Goal: Information Seeking & Learning: Check status

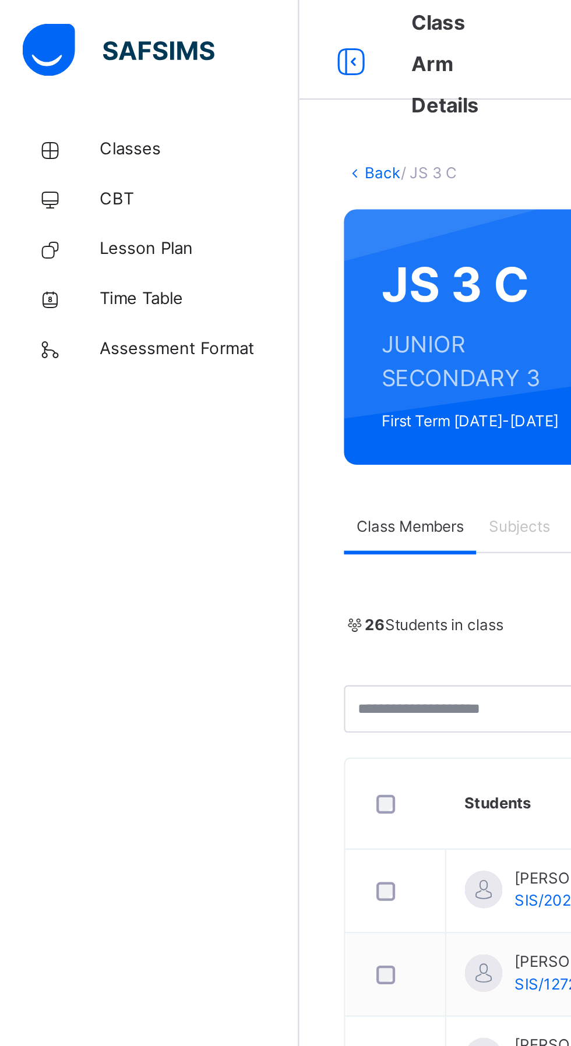
click at [56, 70] on span "Classes" at bounding box center [93, 70] width 93 height 12
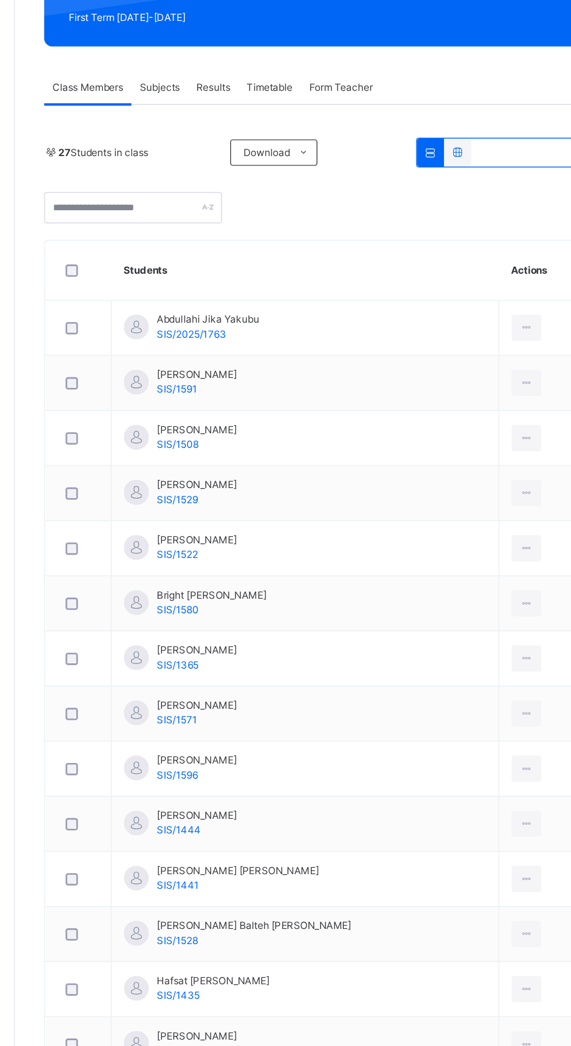
click at [272, 246] on span "Results" at bounding box center [280, 246] width 24 height 10
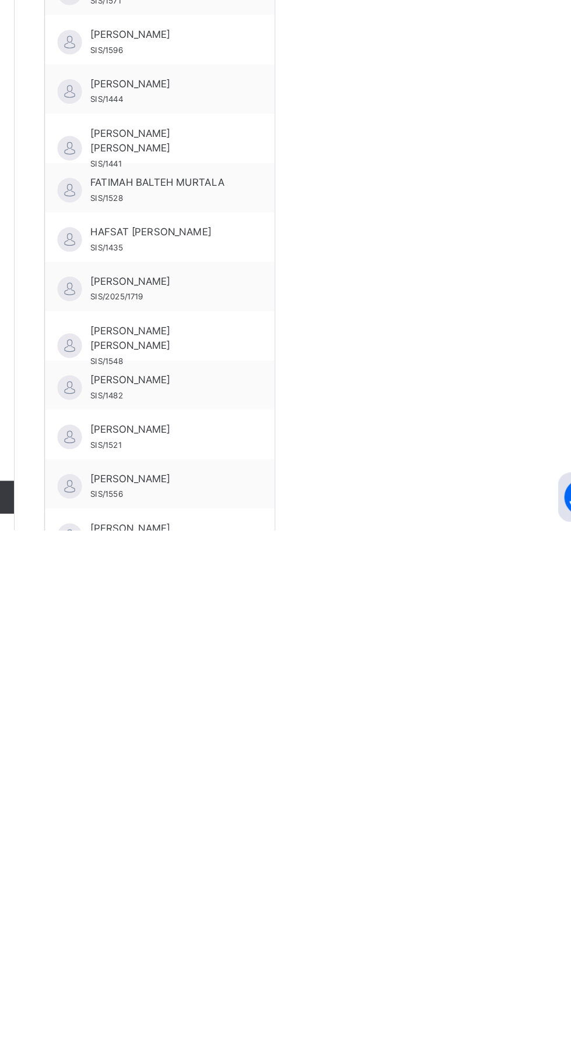
scroll to position [54, 0]
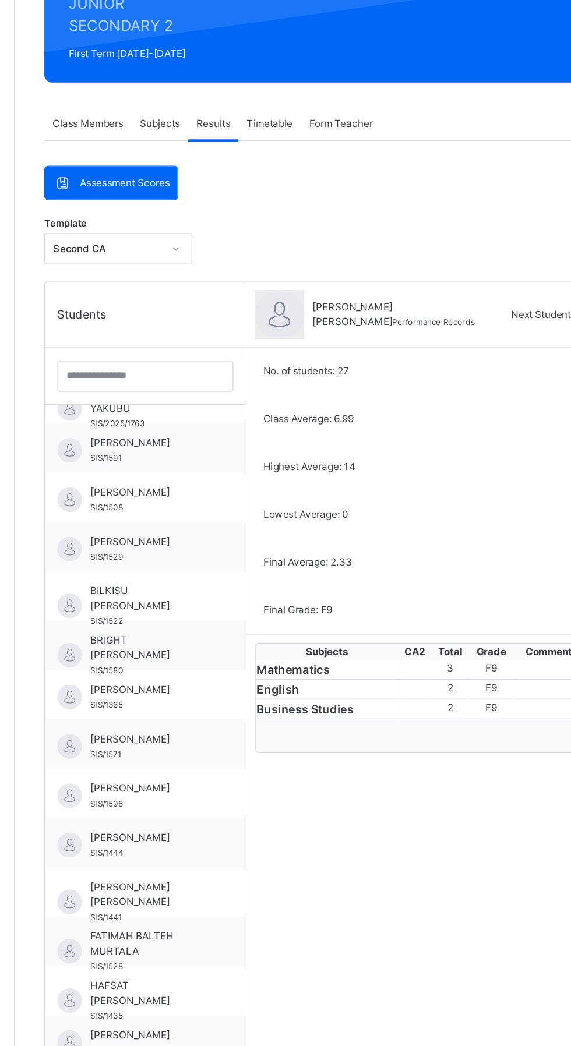
scroll to position [32, 0]
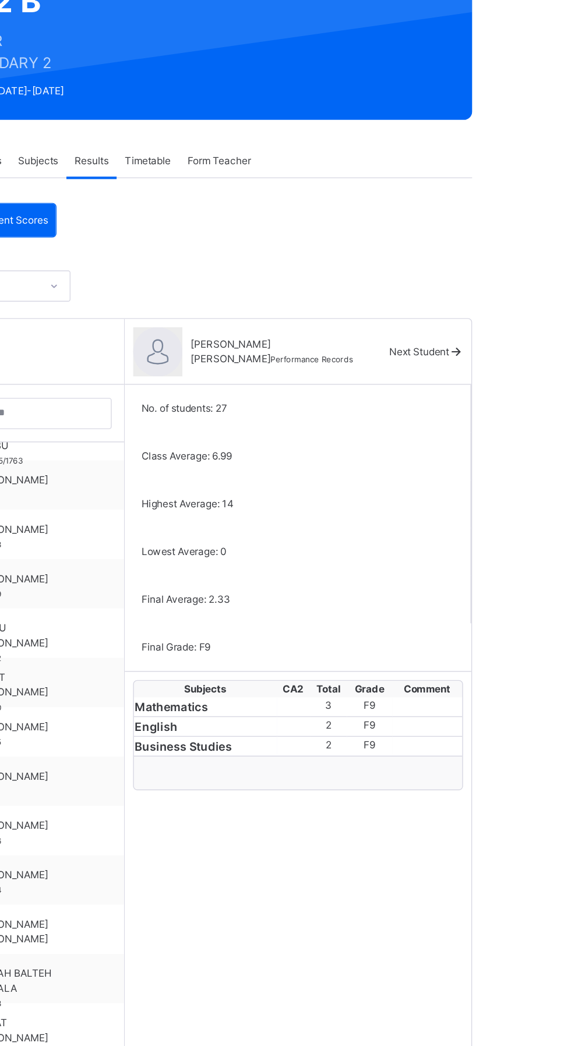
click at [412, 608] on div at bounding box center [423, 608] width 22 height 0
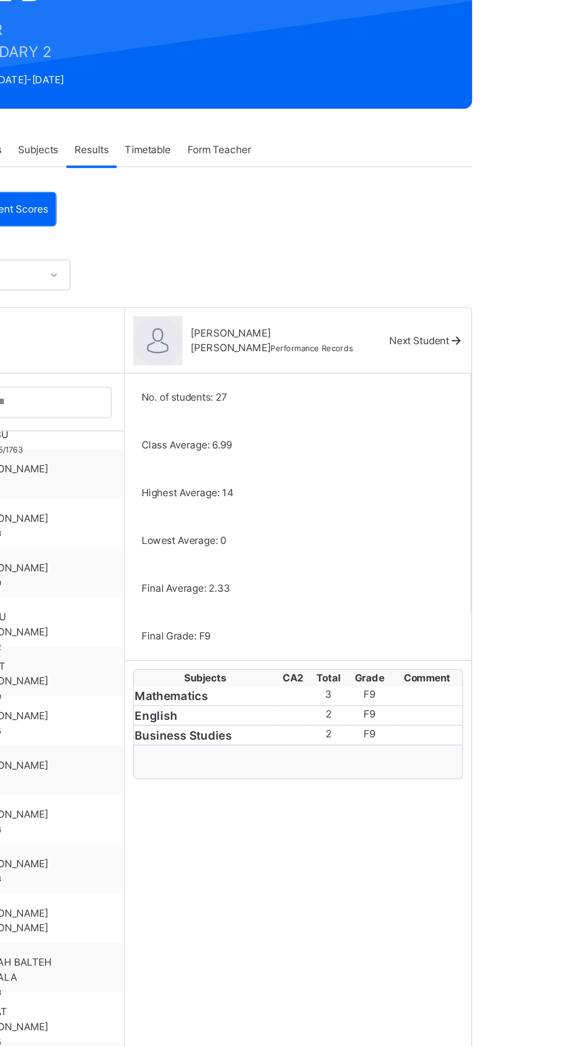
click at [477, 633] on div "F9" at bounding box center [477, 627] width 31 height 10
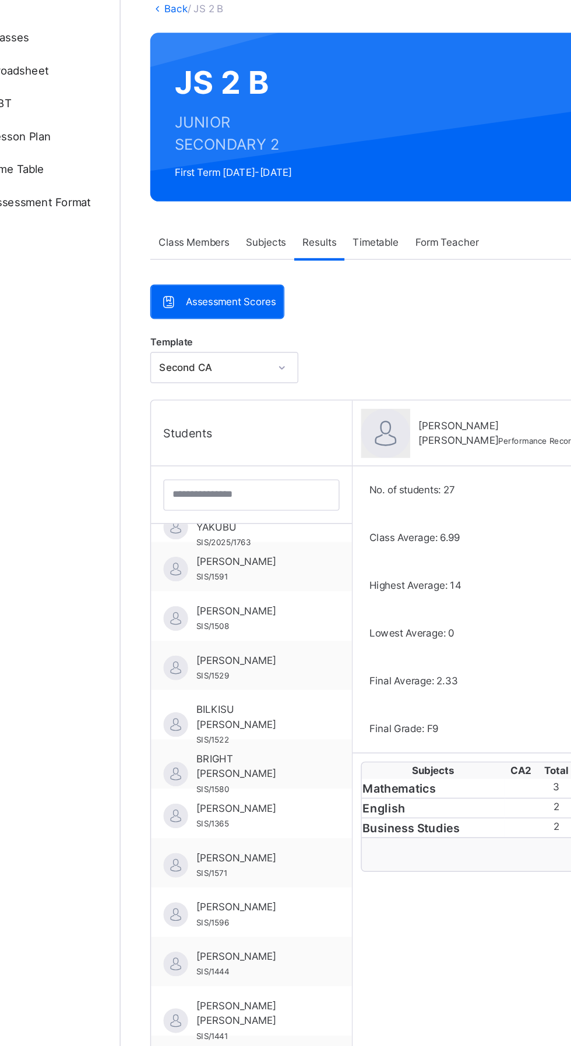
click at [254, 220] on div "Subjects" at bounding box center [242, 214] width 40 height 23
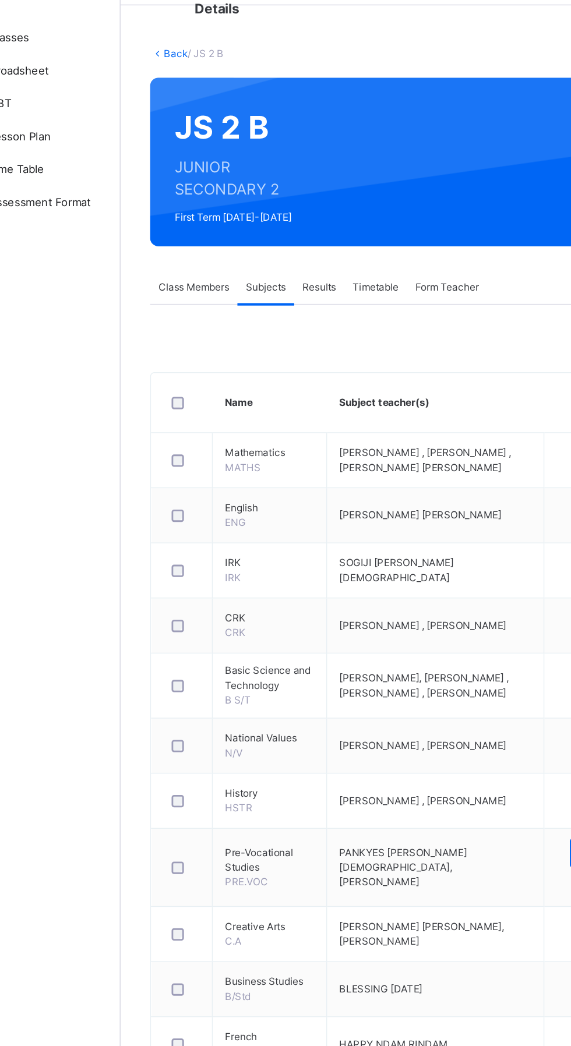
scroll to position [0, 0]
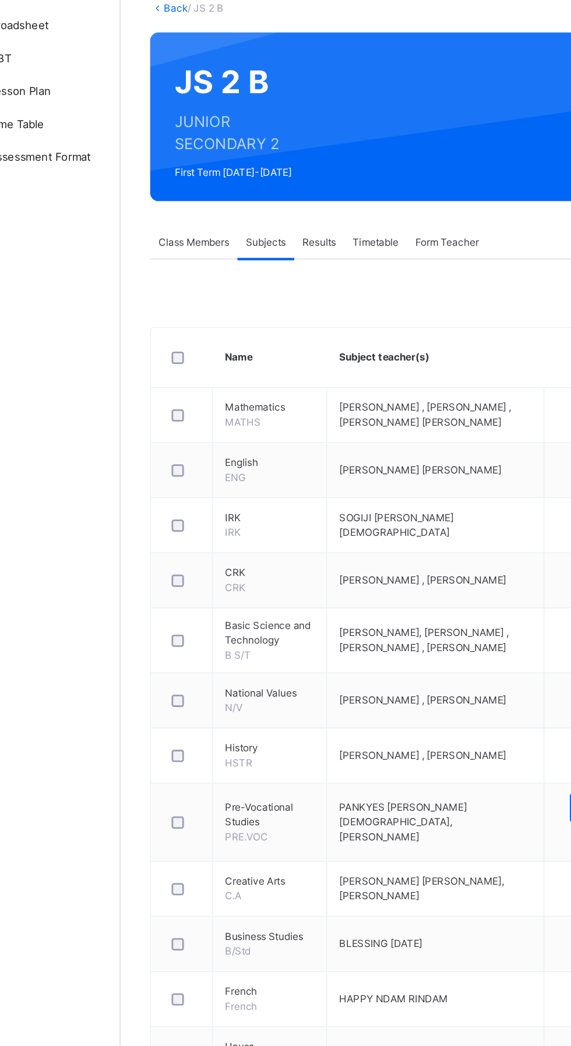
click at [291, 244] on span "Results" at bounding box center [280, 246] width 24 height 10
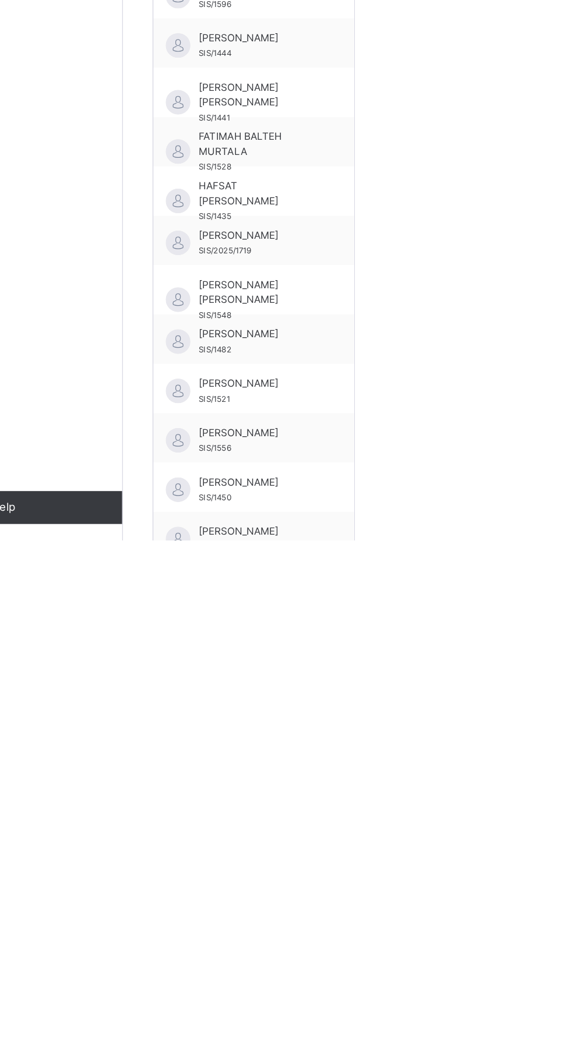
scroll to position [143, 0]
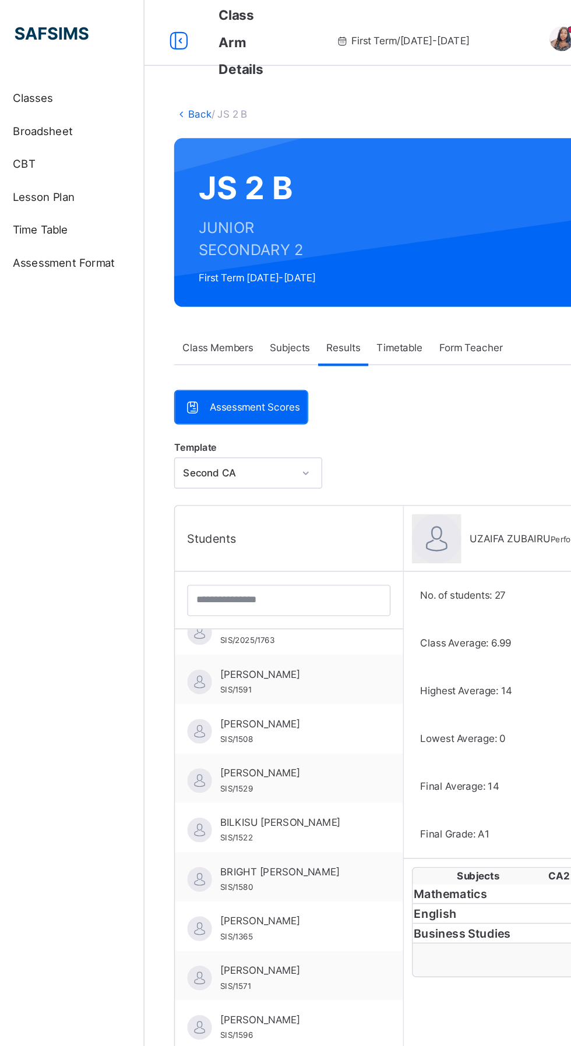
scroll to position [22, 0]
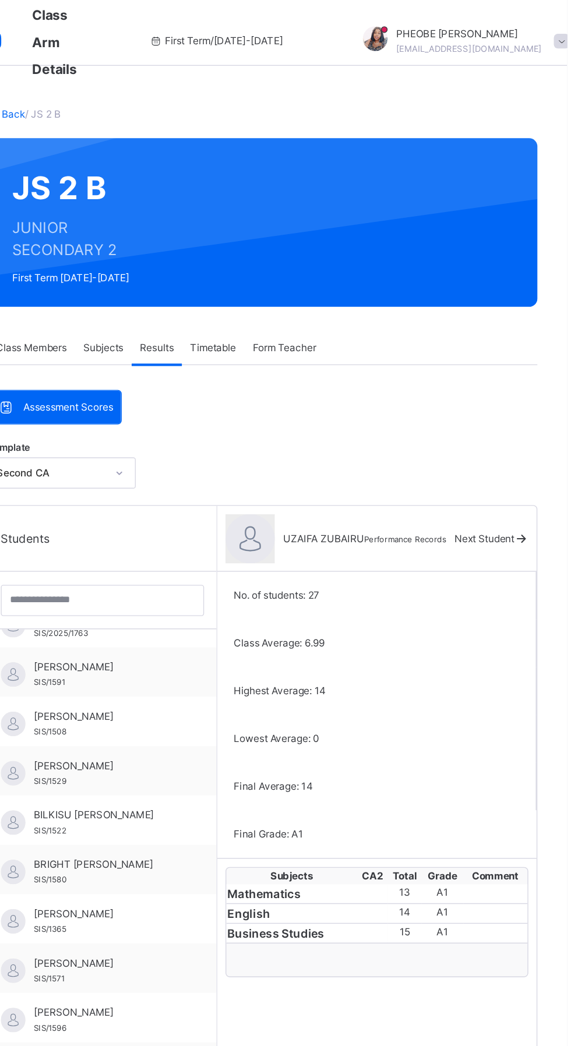
click at [511, 381] on span "Next Student" at bounding box center [512, 381] width 42 height 9
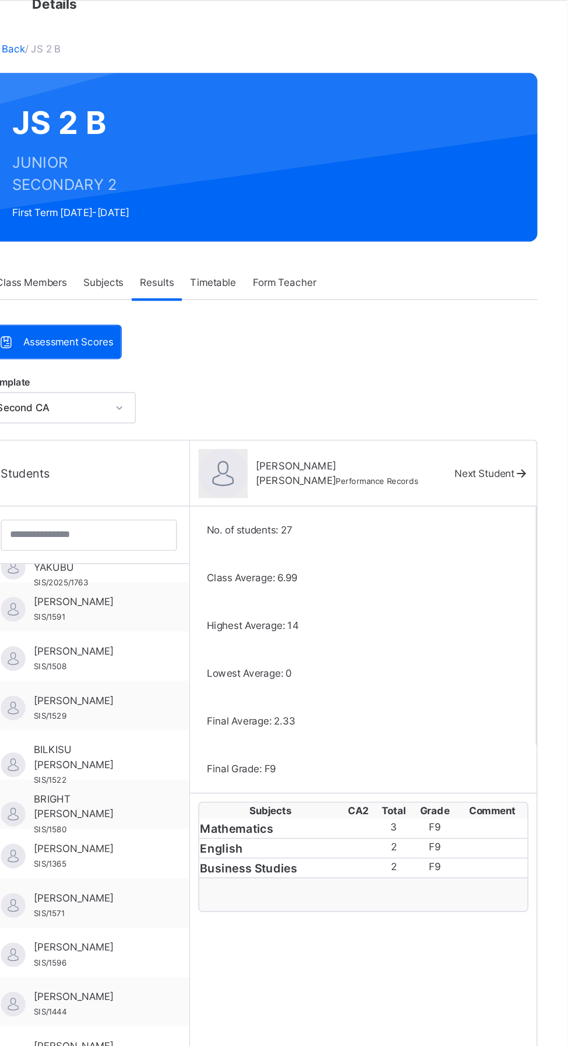
click at [533, 377] on span at bounding box center [538, 381] width 10 height 9
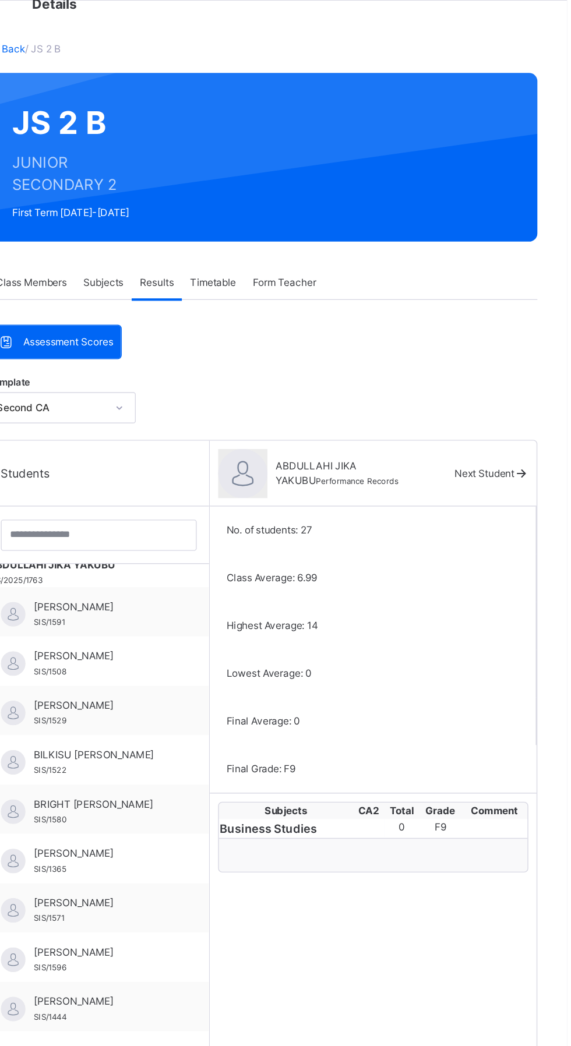
click at [516, 377] on span "Next Student" at bounding box center [512, 381] width 42 height 9
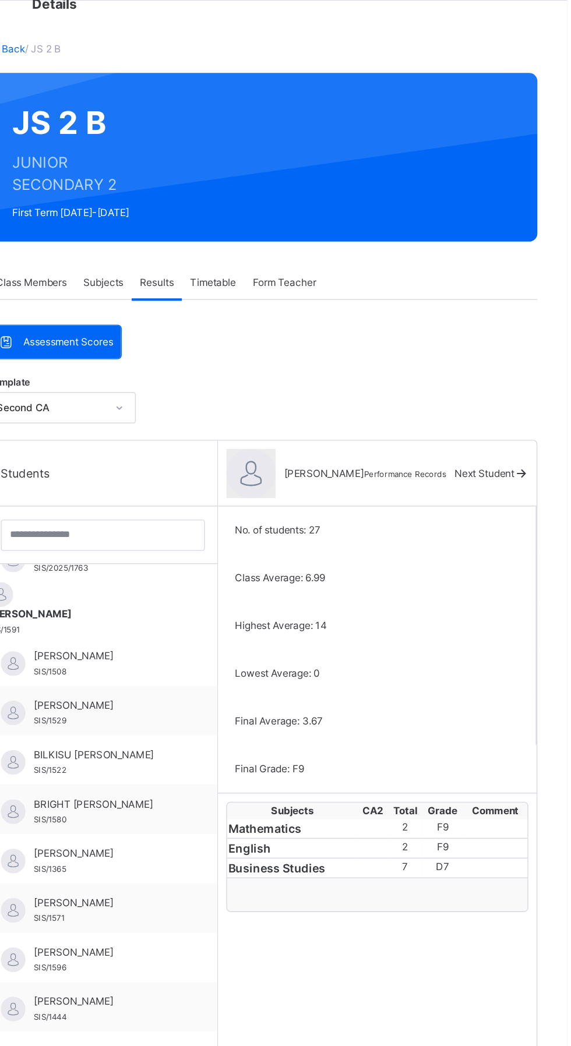
click at [533, 381] on icon at bounding box center [538, 381] width 10 height 9
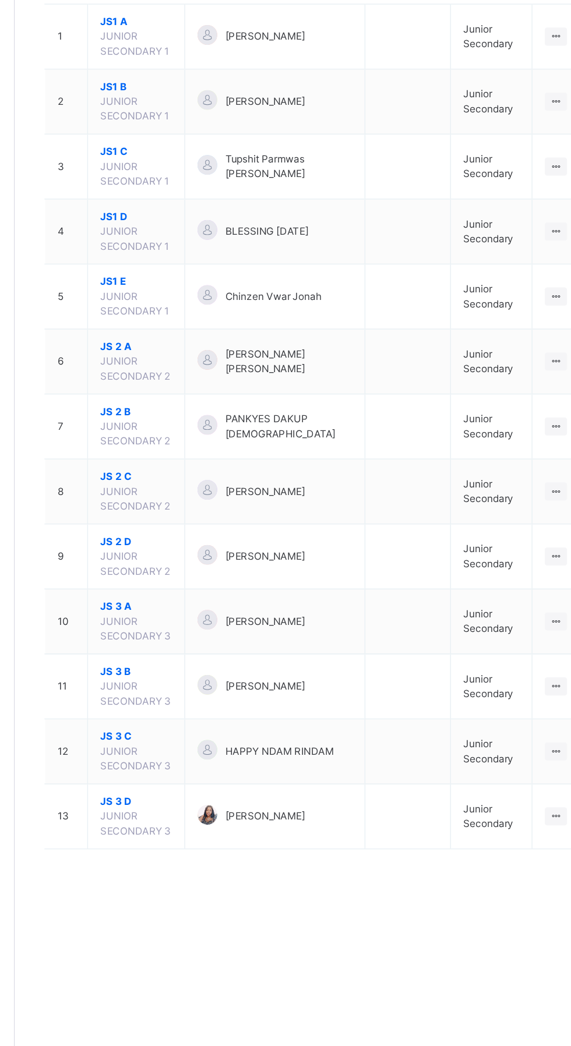
click at [207, 654] on span "JS 3 B" at bounding box center [225, 659] width 51 height 10
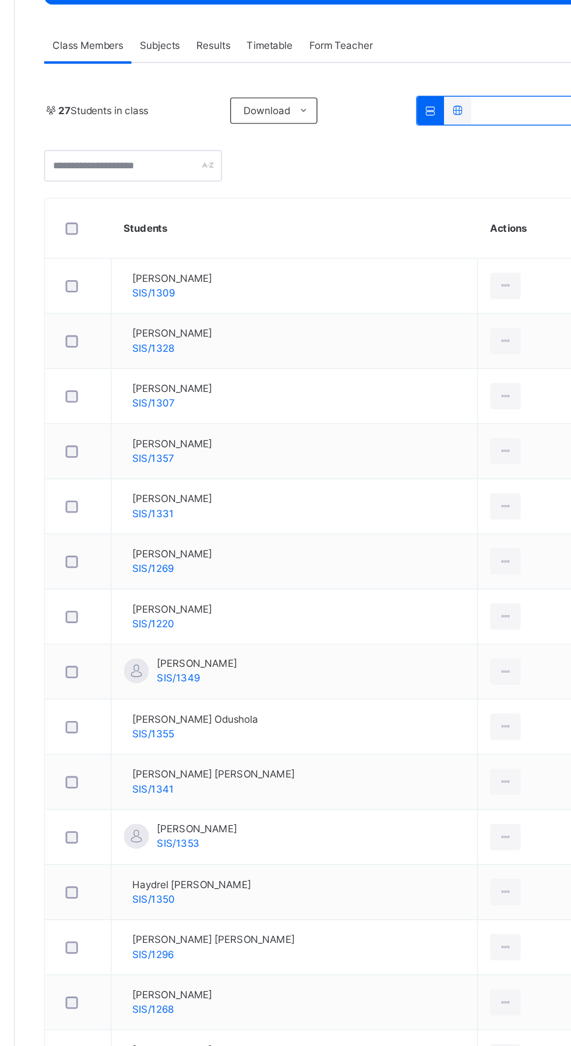
click at [282, 216] on span "Results" at bounding box center [280, 216] width 24 height 10
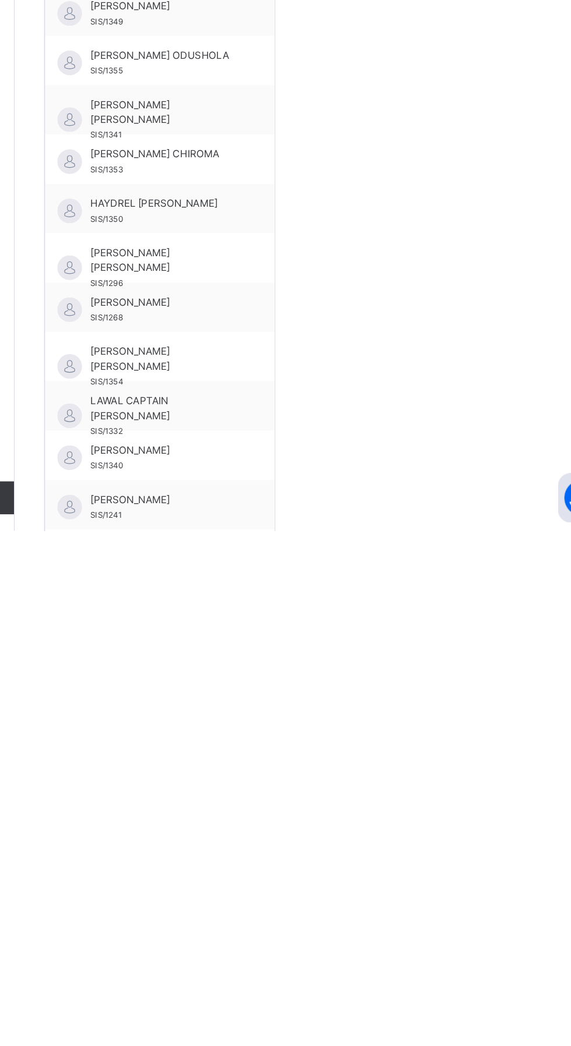
scroll to position [24, 0]
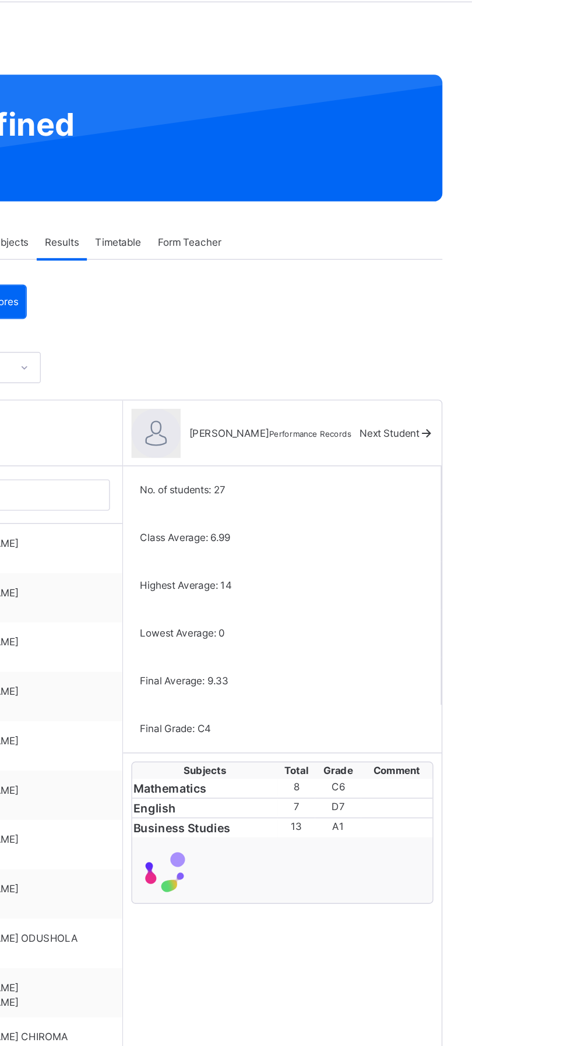
scroll to position [0, 0]
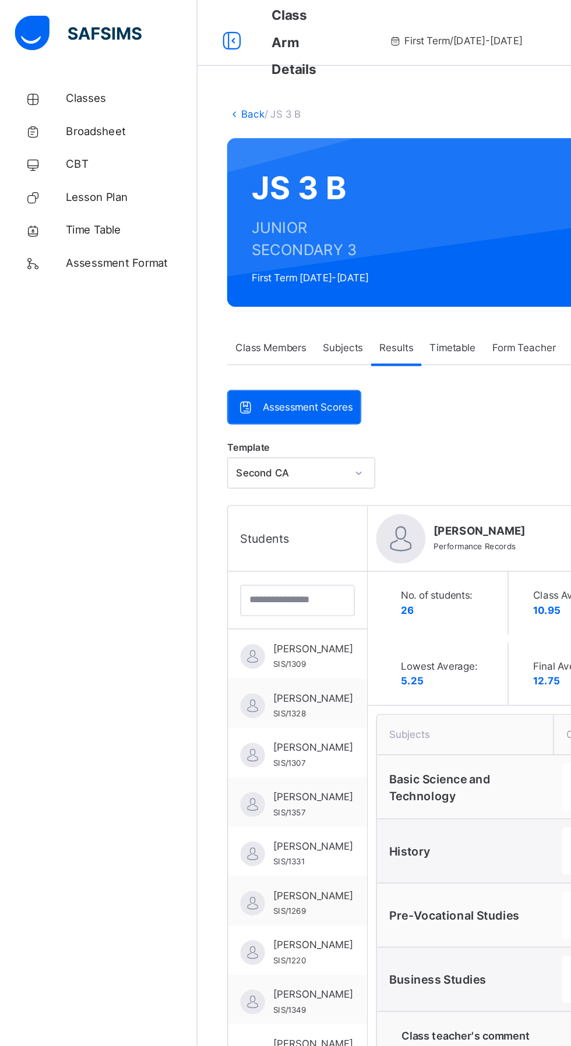
click at [48, 70] on span "Classes" at bounding box center [93, 70] width 93 height 12
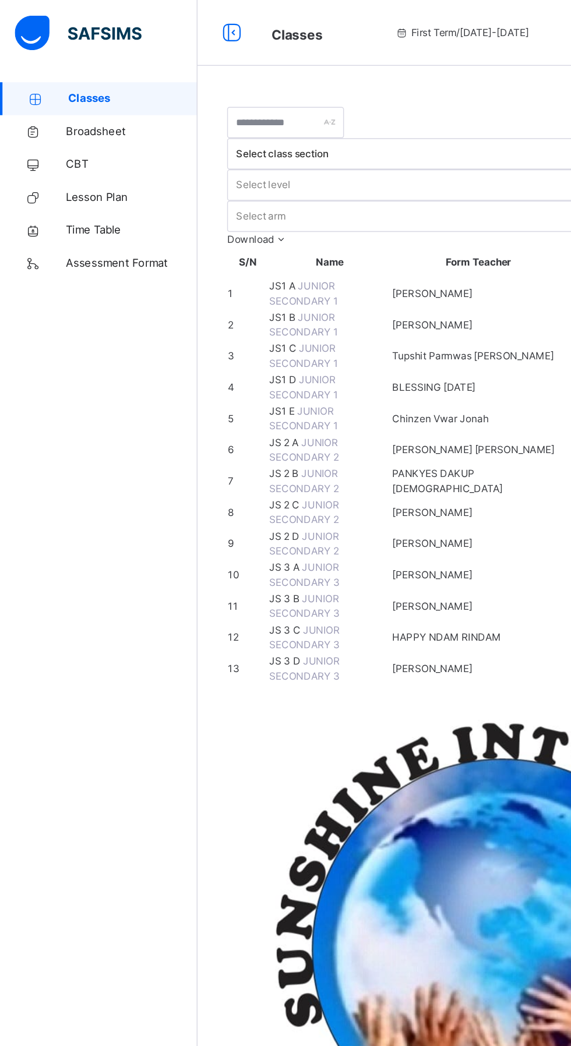
click at [161, 352] on td "7" at bounding box center [175, 340] width 29 height 22
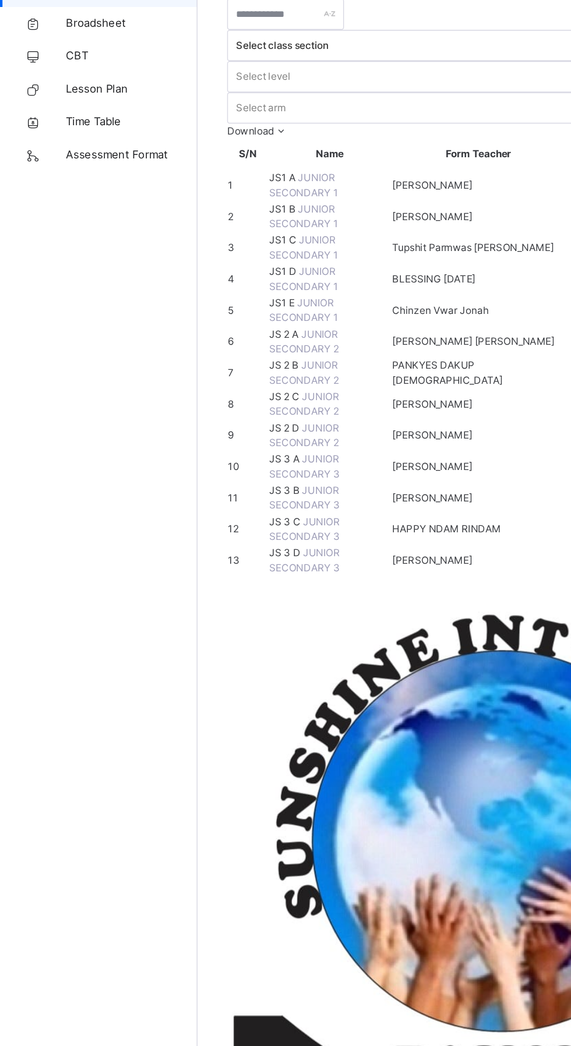
click at [172, 352] on td "7" at bounding box center [175, 340] width 29 height 22
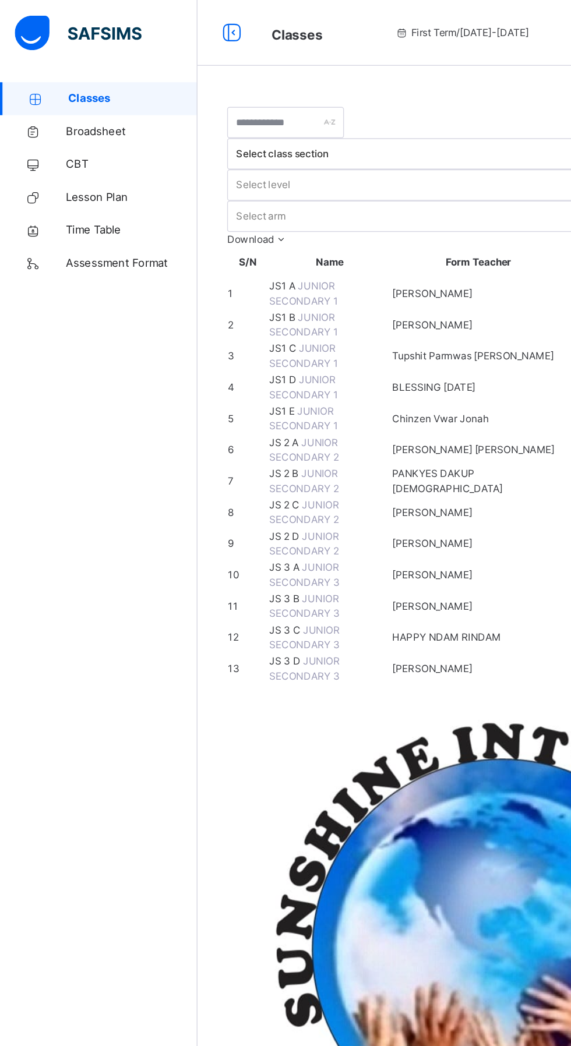
click at [187, 352] on td "7" at bounding box center [175, 340] width 29 height 22
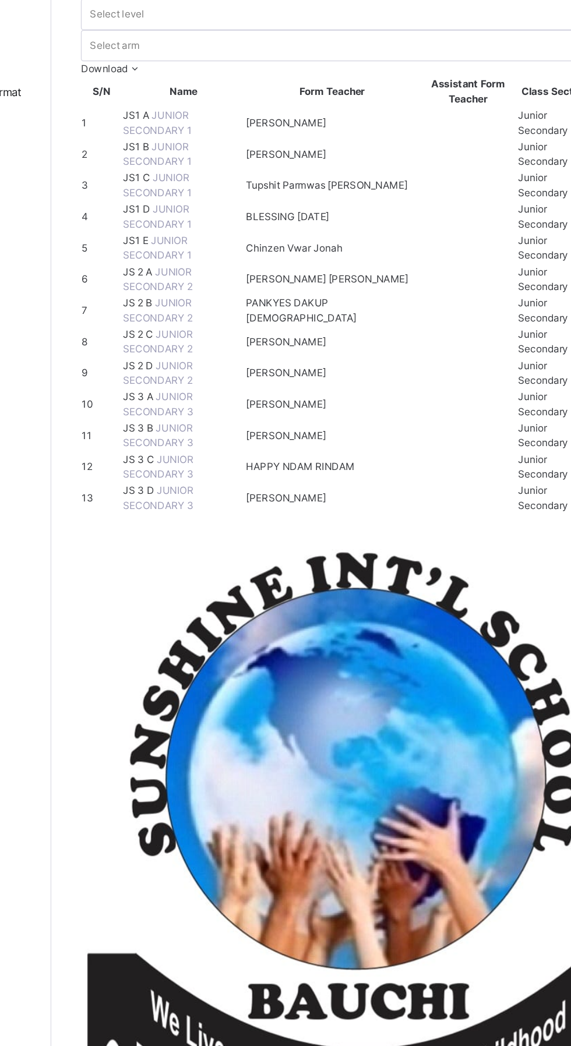
click at [171, 352] on td "7" at bounding box center [175, 340] width 29 height 22
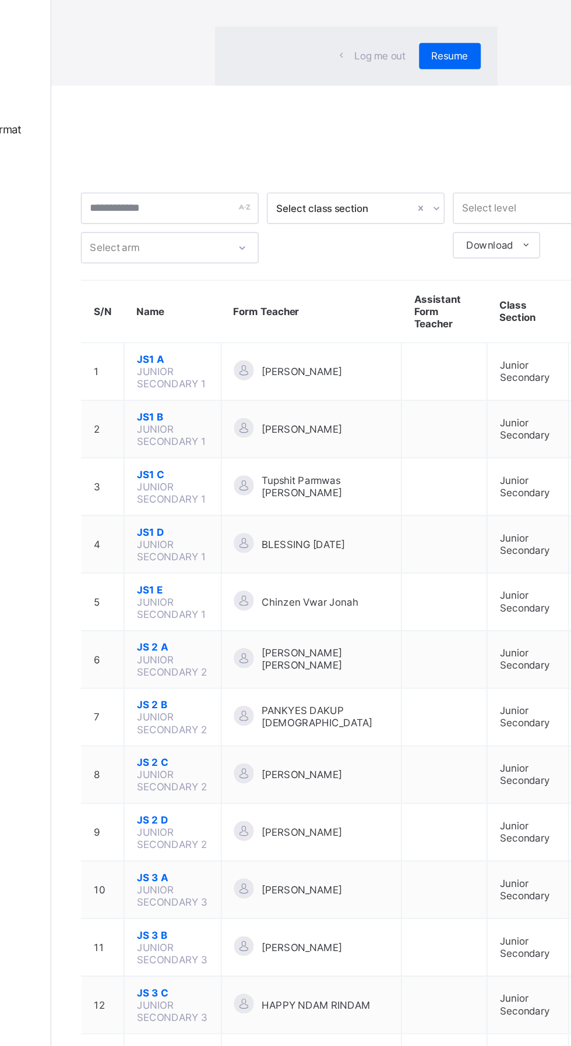
click at [438, 95] on p "Due to inactivity you would be logged out to the system in the next 15mins , cl…" at bounding box center [355, 77] width 165 height 35
click at [435, 139] on span "Resume" at bounding box center [422, 134] width 26 height 9
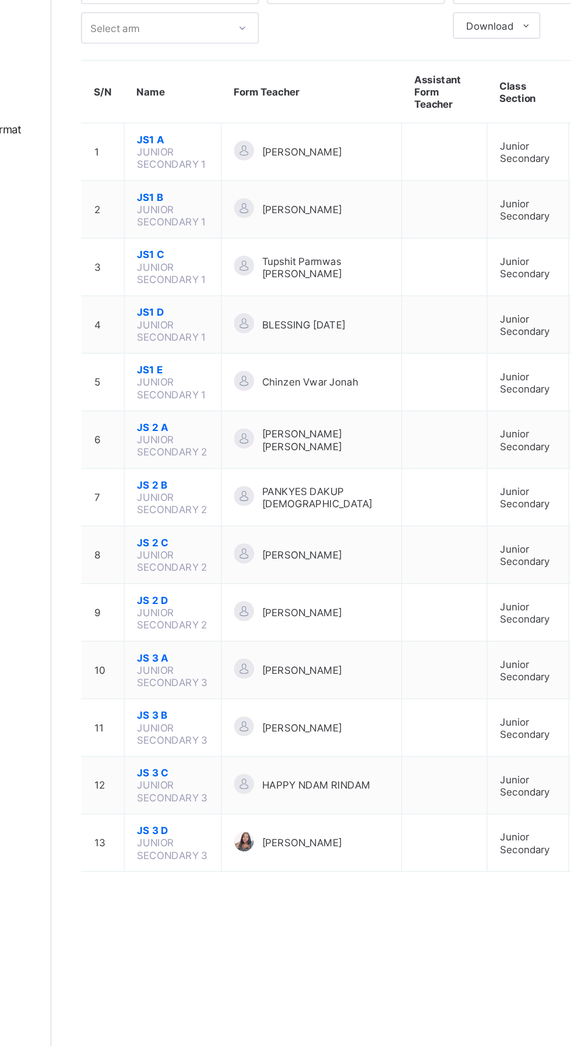
click at [172, 427] on td "7" at bounding box center [176, 447] width 30 height 41
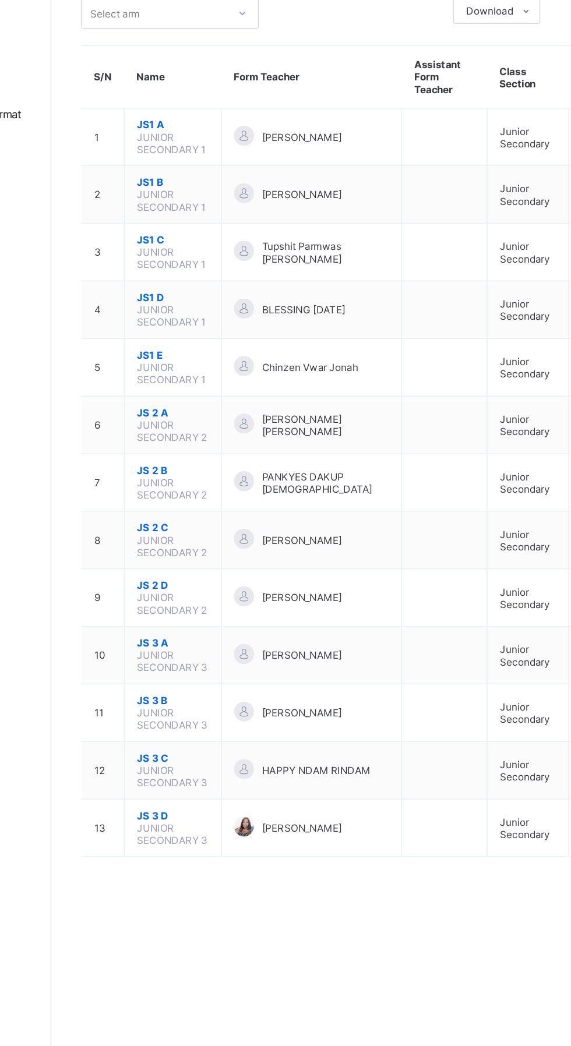
click at [172, 431] on td "7" at bounding box center [176, 447] width 30 height 41
click at [218, 434] on span "JS 2 B" at bounding box center [225, 438] width 51 height 9
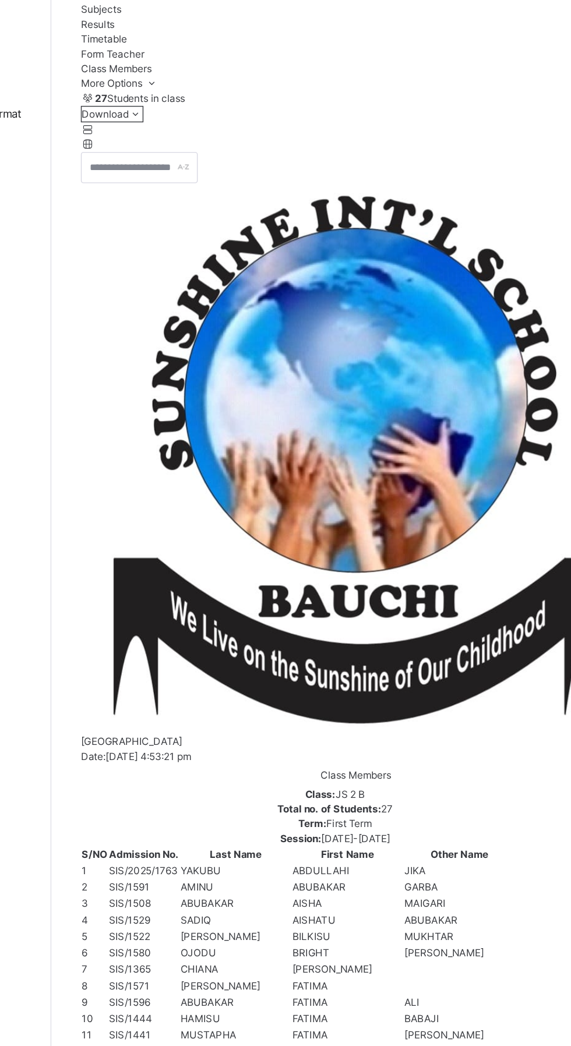
click at [189, 116] on span "Subjects" at bounding box center [175, 112] width 29 height 9
click at [185, 127] on span "Results" at bounding box center [173, 122] width 24 height 9
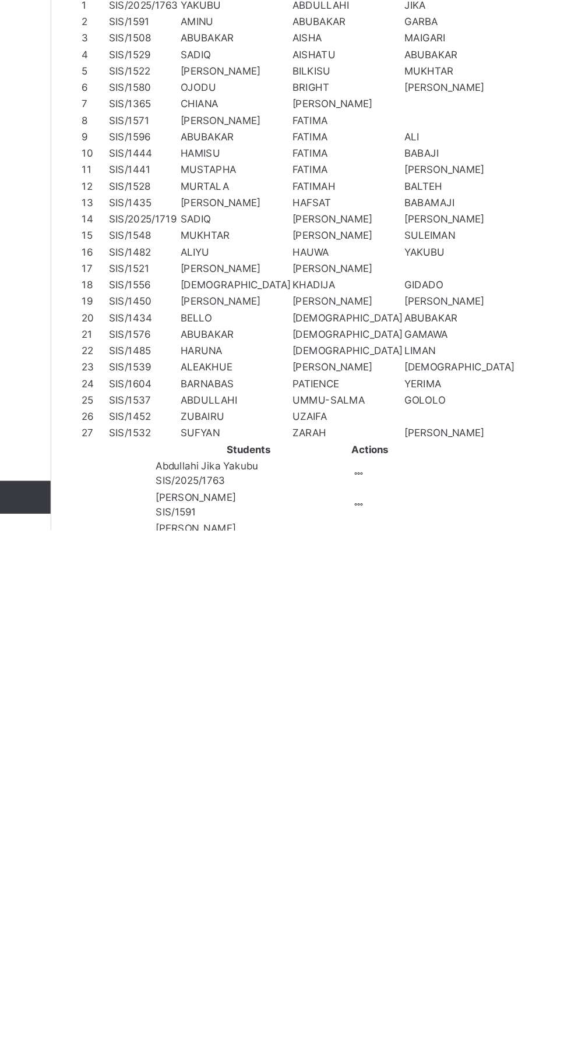
scroll to position [54, 0]
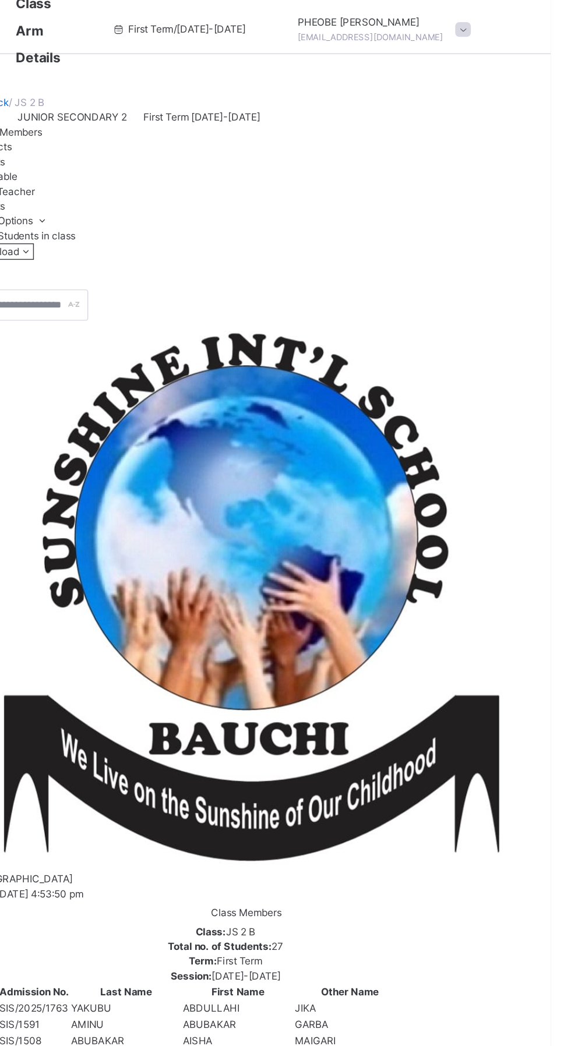
scroll to position [0, 0]
